Goal: Task Accomplishment & Management: Manage account settings

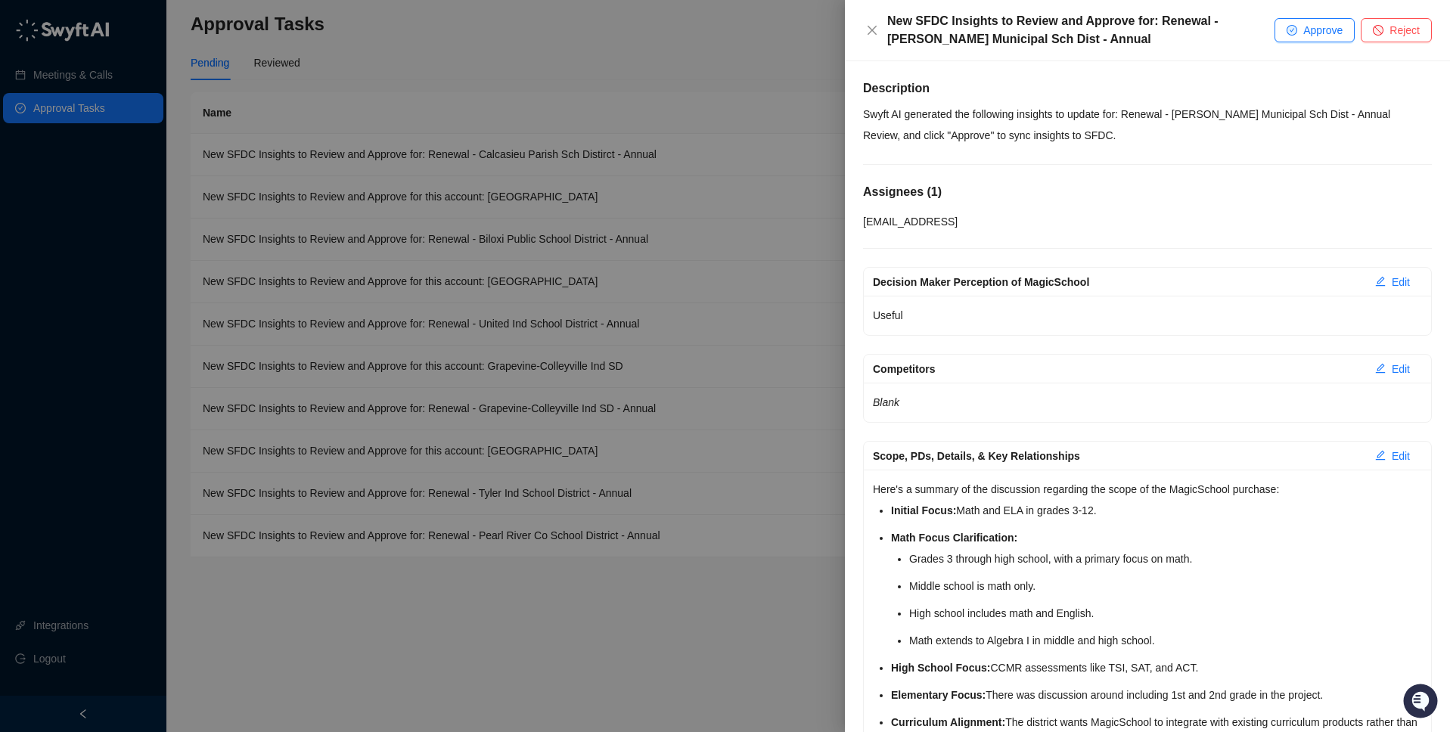
click at [718, 95] on div at bounding box center [725, 366] width 1450 height 732
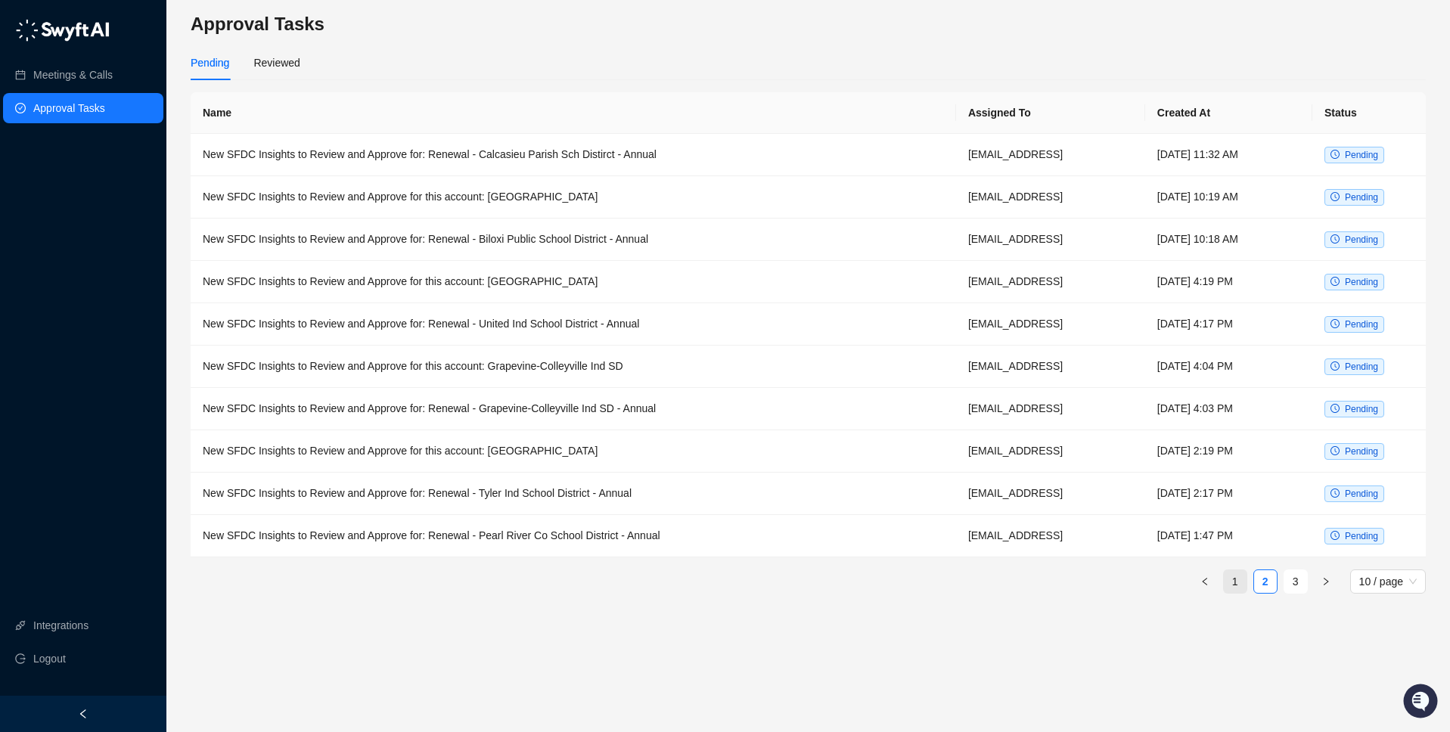
click at [1233, 578] on link "1" at bounding box center [1235, 581] width 23 height 23
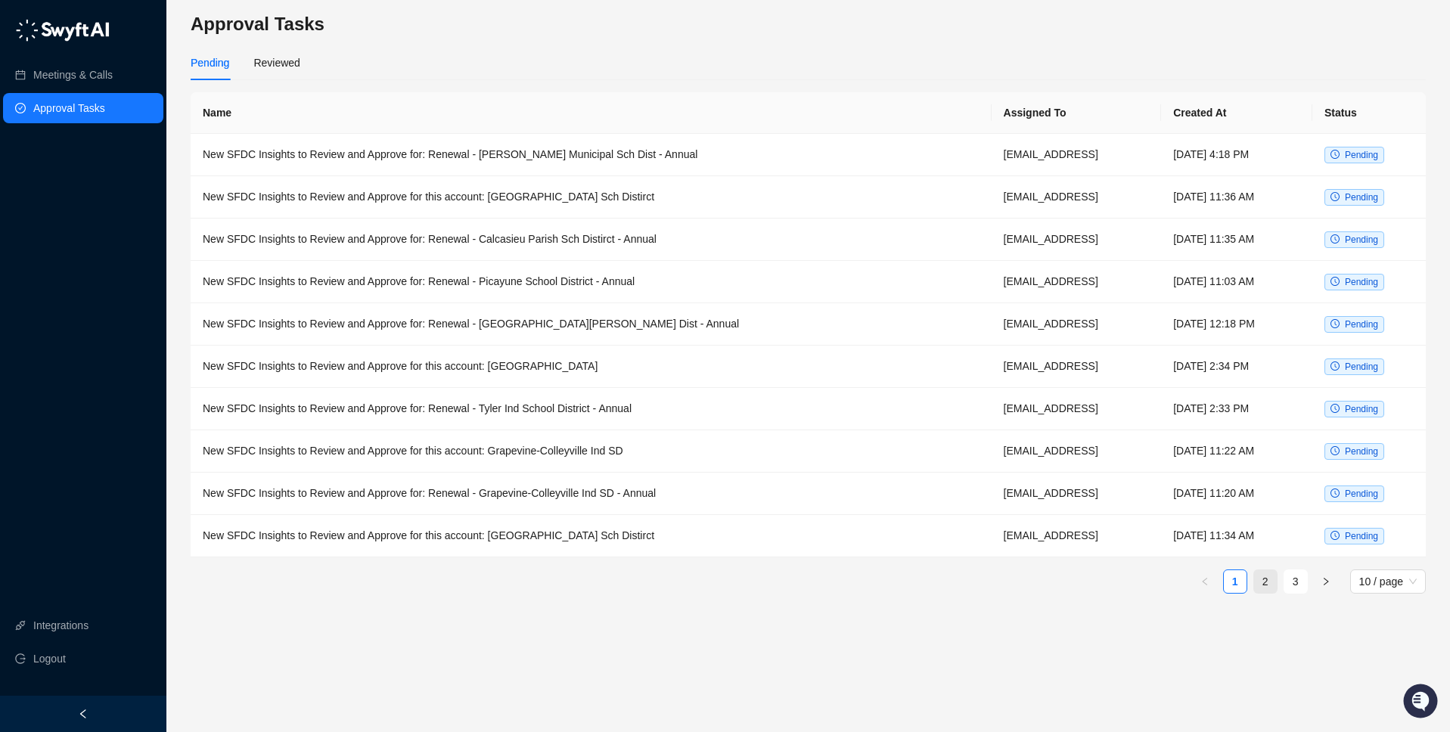
click at [1268, 585] on link "2" at bounding box center [1265, 581] width 23 height 23
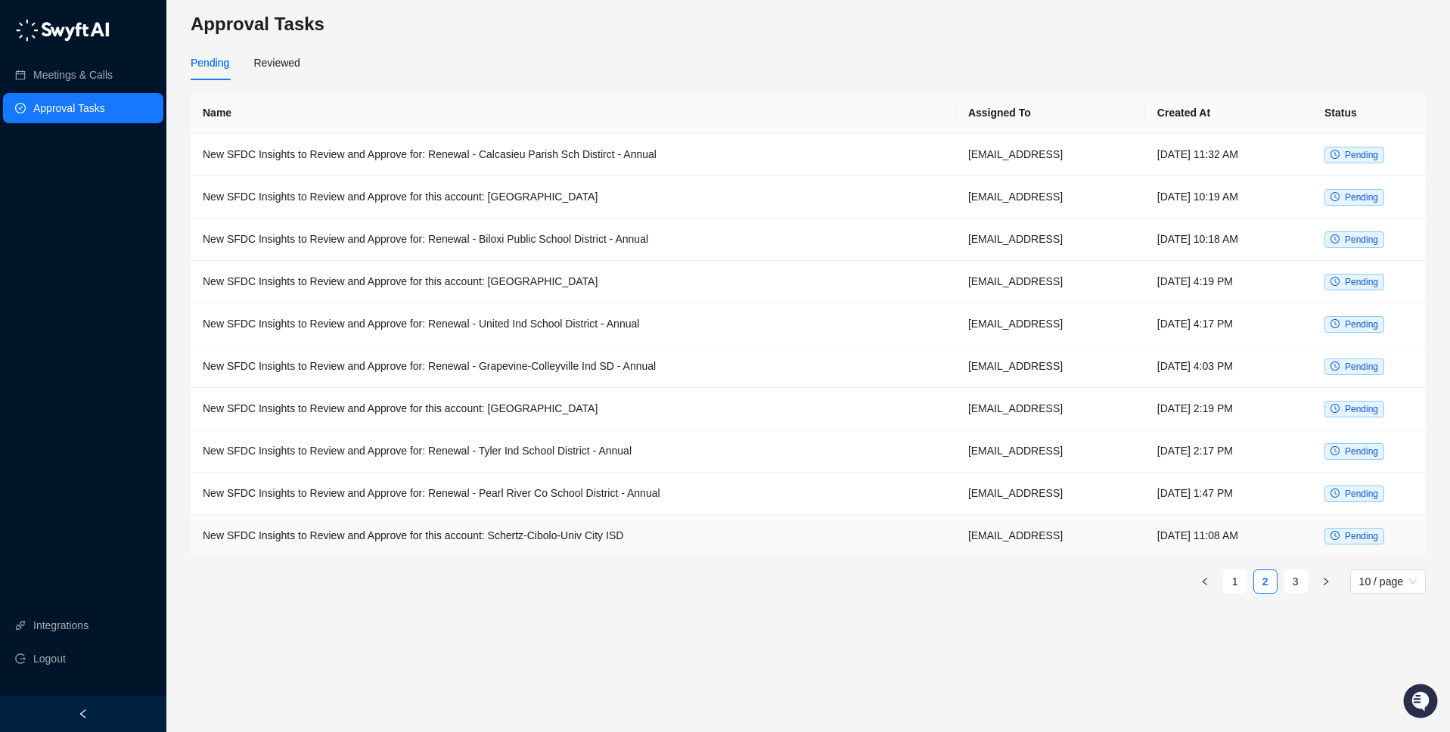
click at [608, 538] on td "New SFDC Insights to Review and Approve for this account: Schertz-Cibolo-Univ C…" at bounding box center [574, 536] width 766 height 42
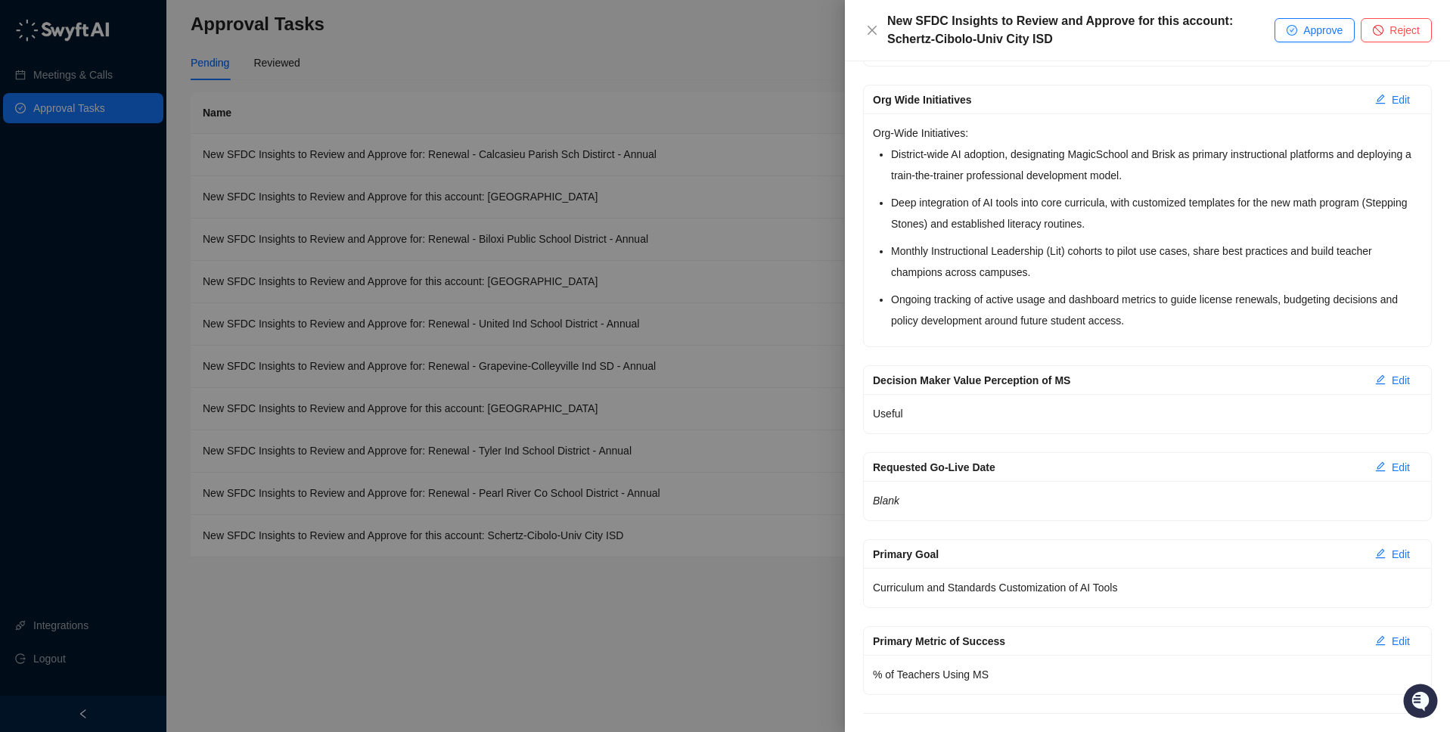
scroll to position [2372, 0]
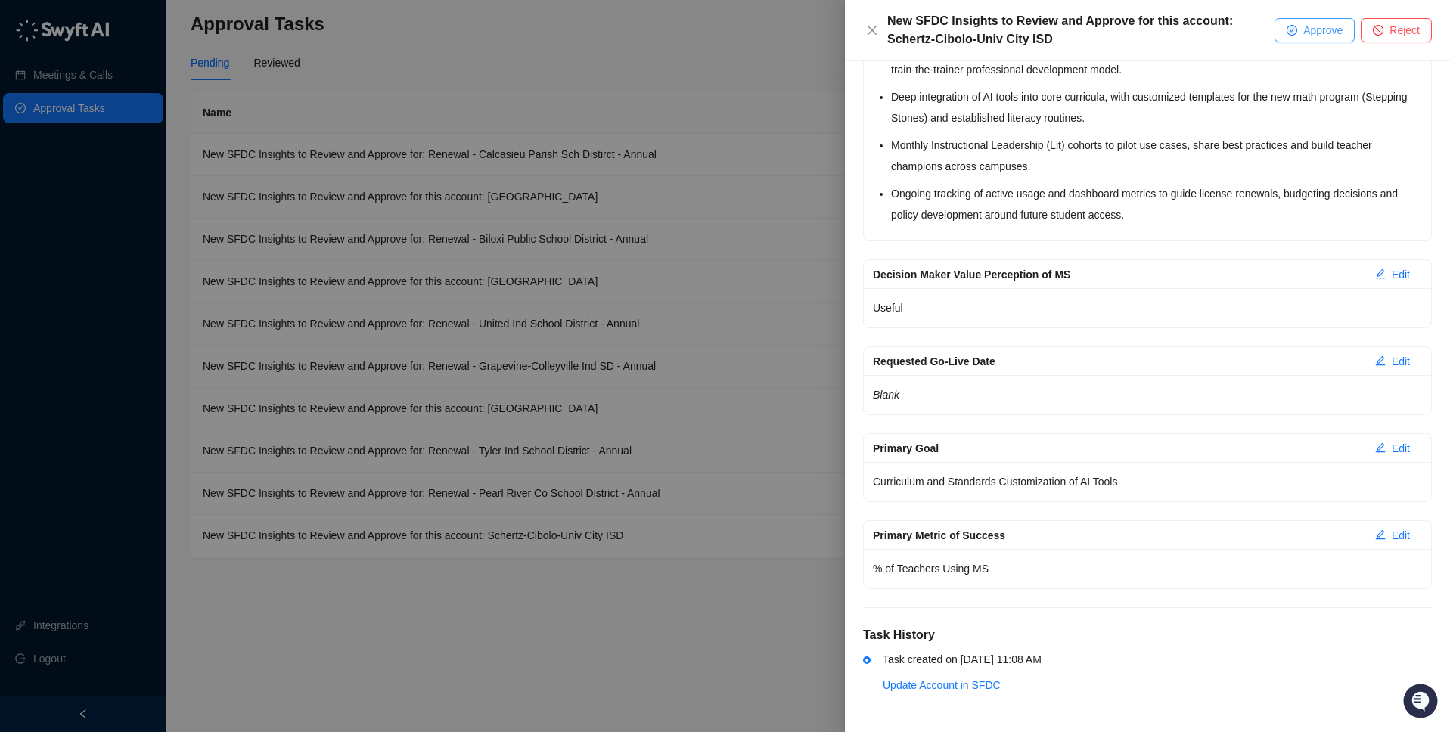
click at [1294, 32] on icon "check-circle" at bounding box center [1292, 30] width 9 height 9
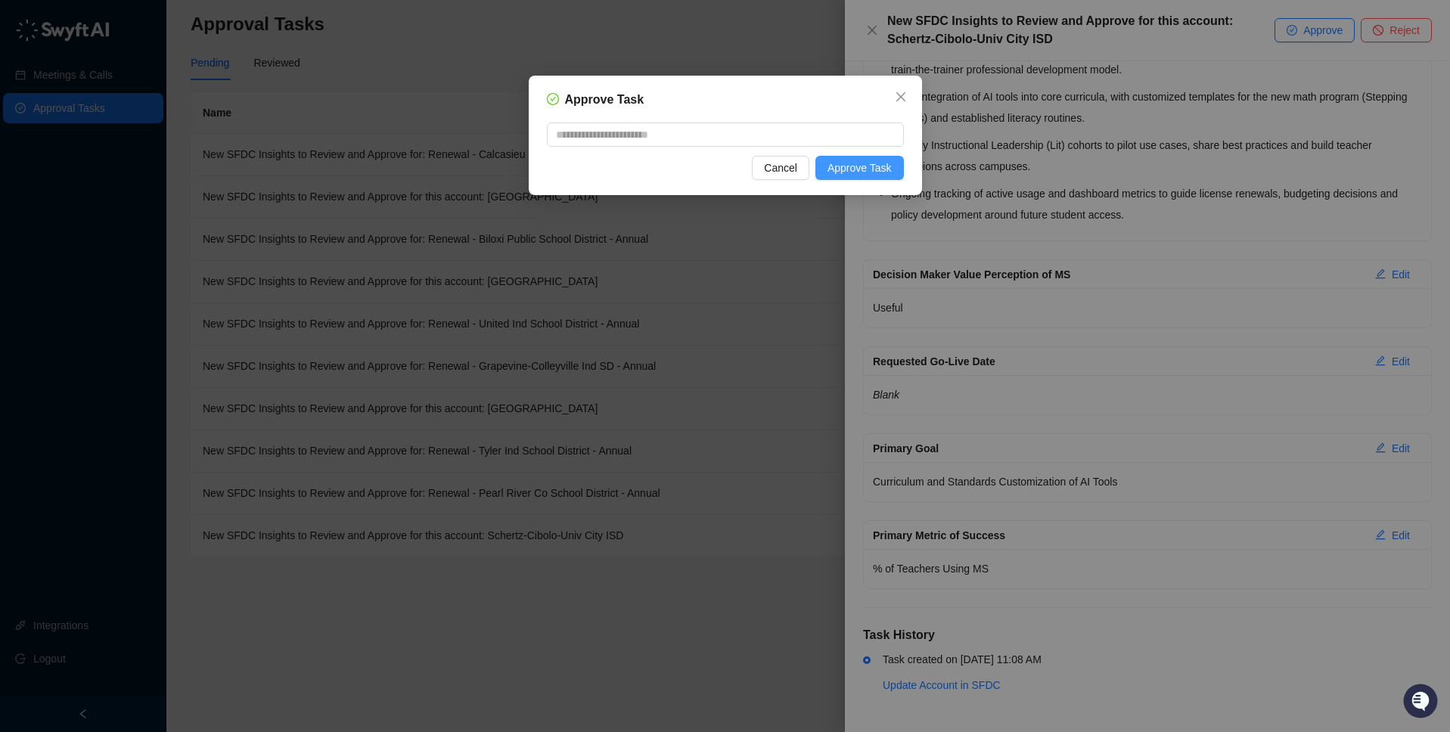
click at [859, 171] on span "Approve Task" at bounding box center [860, 168] width 64 height 17
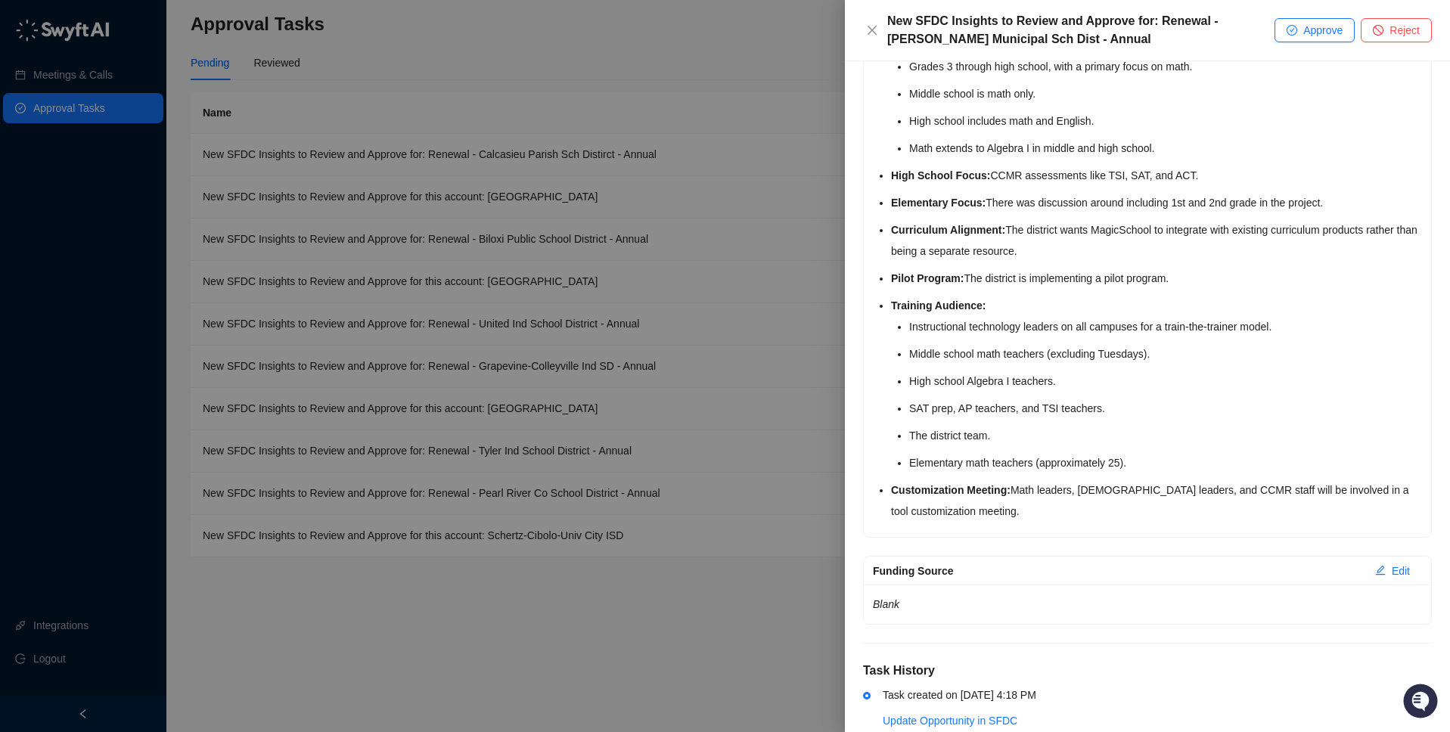
scroll to position [528, 0]
